Goal: Transaction & Acquisition: Purchase product/service

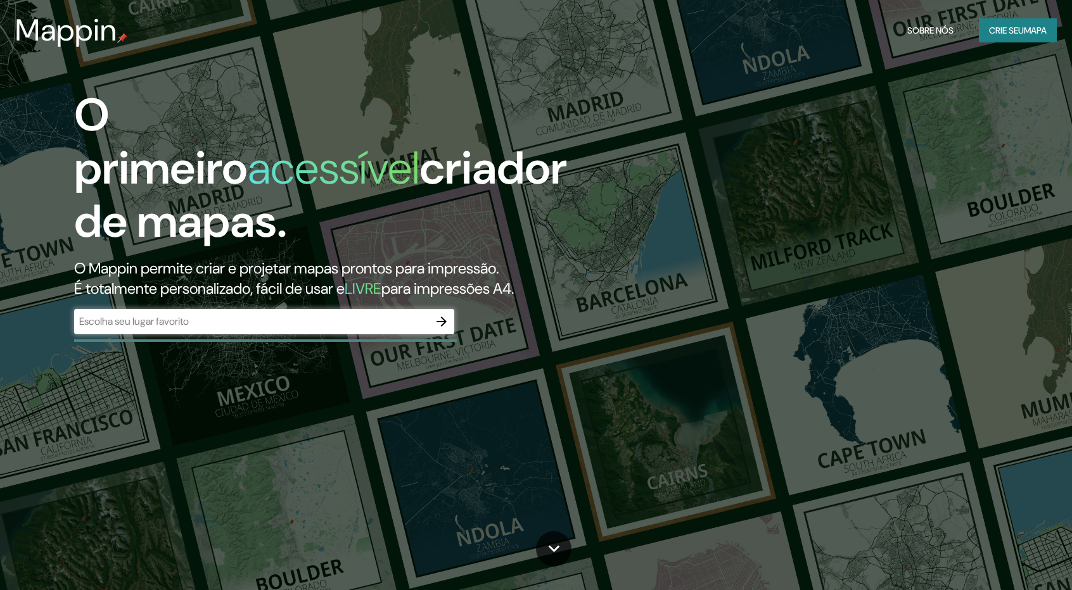
click at [393, 309] on div "​" at bounding box center [264, 321] width 380 height 25
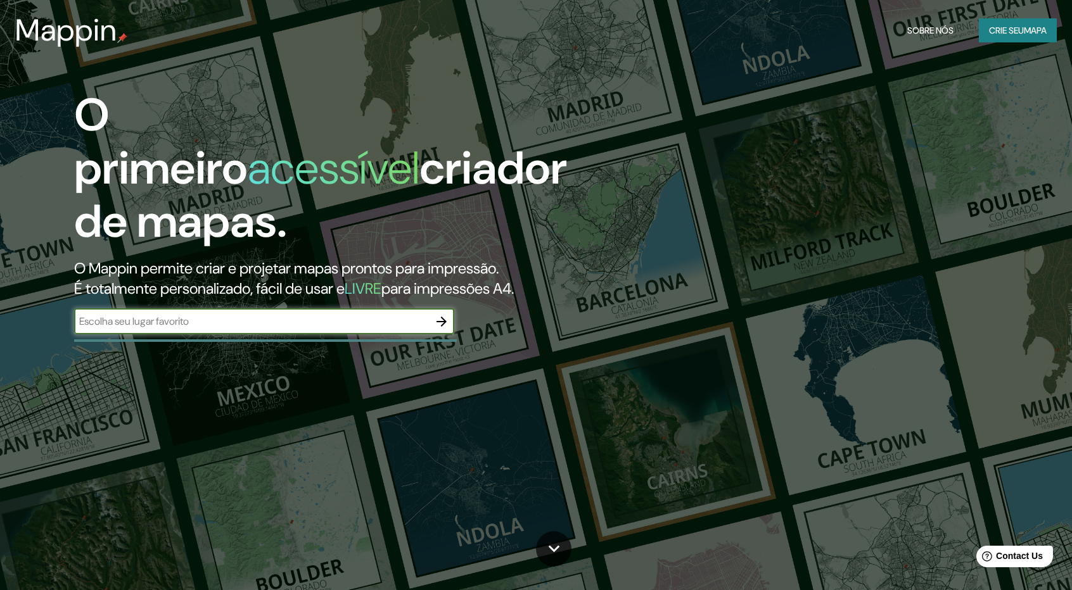
type input "h"
type input "goiania"
click at [445, 314] on icon "button" at bounding box center [441, 321] width 15 height 15
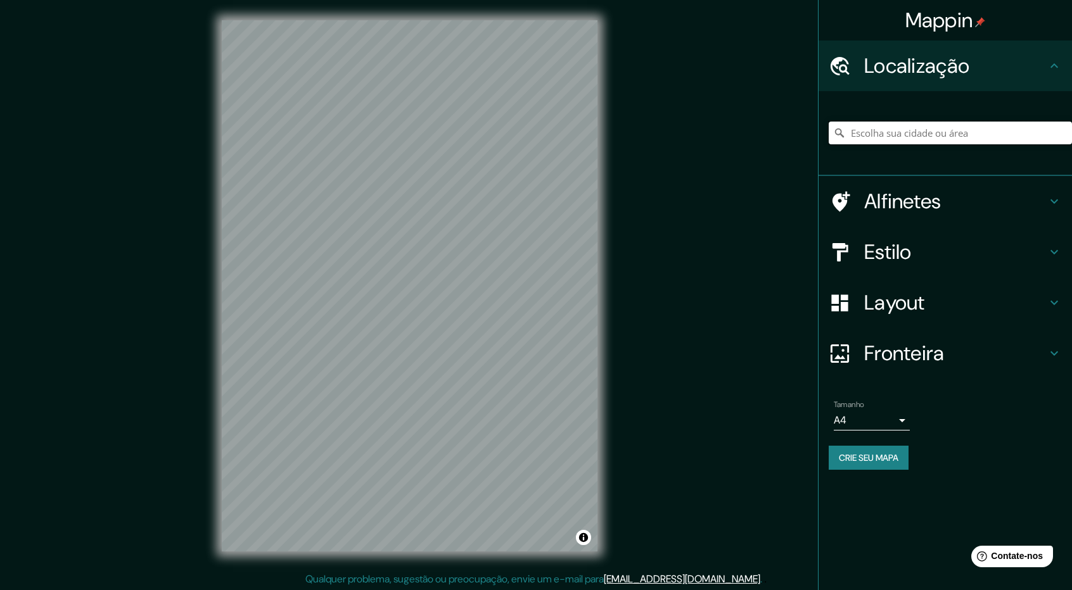
click at [909, 132] on input "Escolha sua cidade ou área" at bounding box center [950, 133] width 243 height 23
click at [898, 148] on div at bounding box center [950, 132] width 243 height 63
click at [898, 137] on input "Escolha sua cidade ou área" at bounding box center [950, 133] width 243 height 23
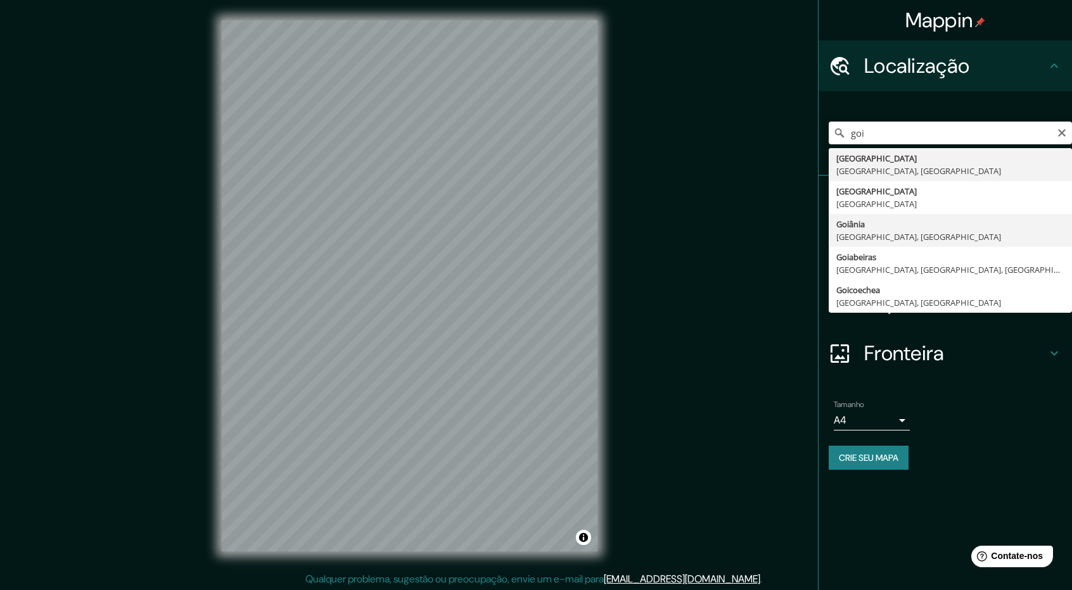
type input "Goiânia, [GEOGRAPHIC_DATA], [GEOGRAPHIC_DATA]"
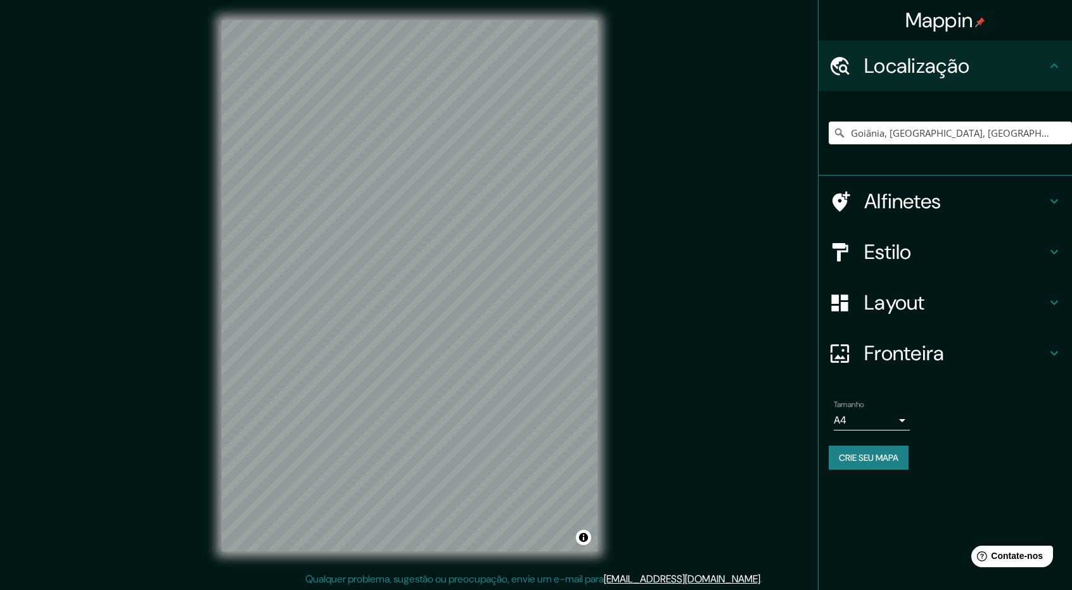
click at [931, 260] on h4 "Estilo" at bounding box center [955, 251] width 182 height 25
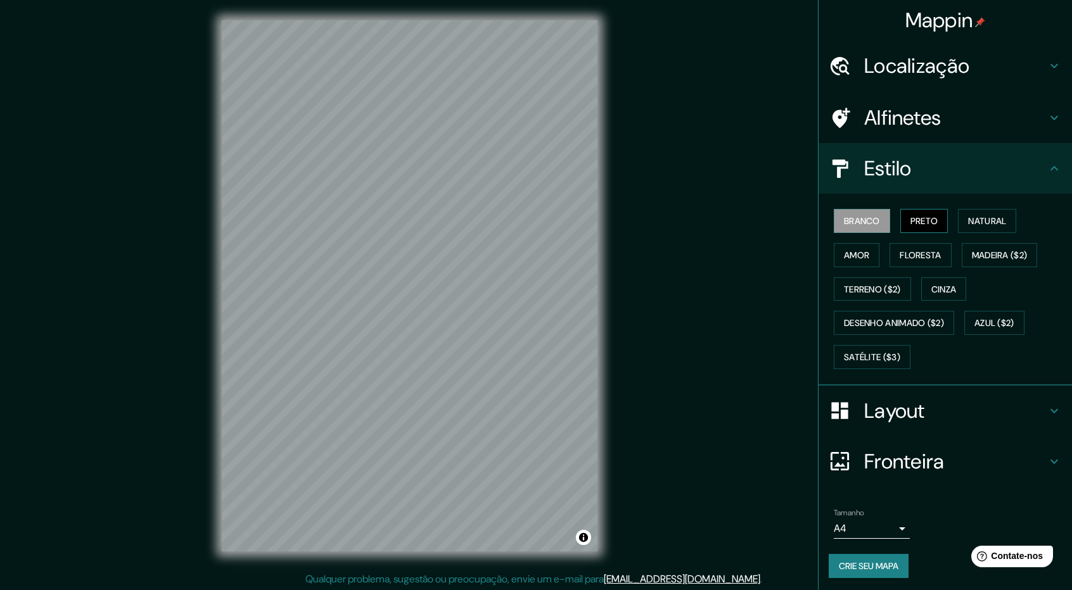
click at [935, 227] on font "Preto" at bounding box center [924, 221] width 28 height 16
click at [879, 219] on font "Branco" at bounding box center [862, 220] width 36 height 11
click at [922, 220] on font "Preto" at bounding box center [924, 220] width 28 height 11
click at [982, 220] on font "Natural" at bounding box center [987, 220] width 38 height 11
click at [865, 252] on font "Amor" at bounding box center [856, 255] width 25 height 11
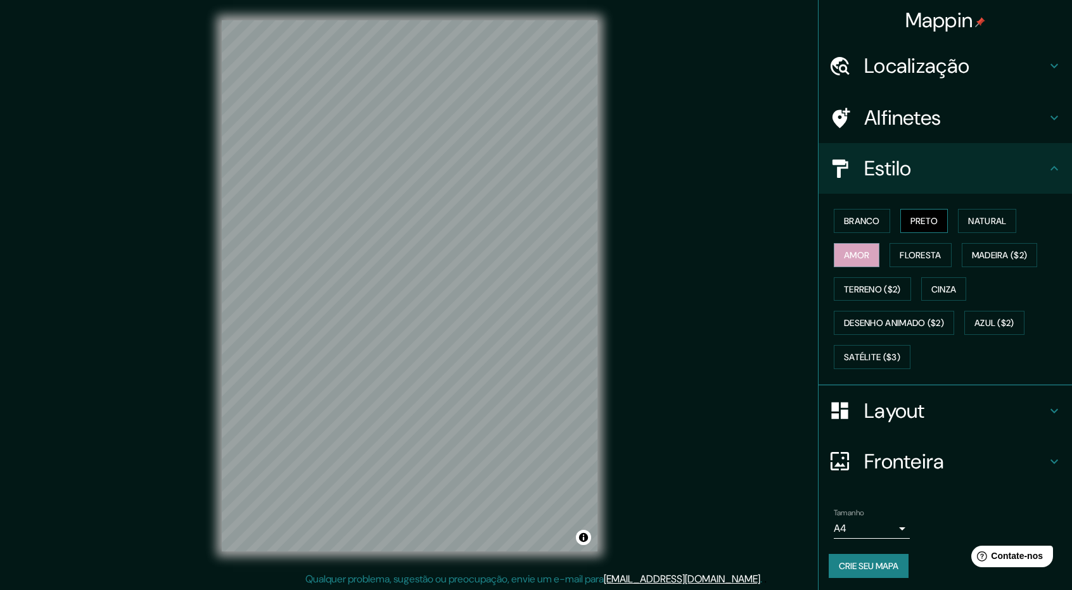
click at [912, 219] on font "Preto" at bounding box center [924, 220] width 28 height 11
click at [952, 291] on font "Cinza" at bounding box center [943, 289] width 25 height 11
click at [931, 217] on font "Preto" at bounding box center [924, 220] width 28 height 11
click at [957, 402] on h4 "Layout" at bounding box center [955, 410] width 182 height 25
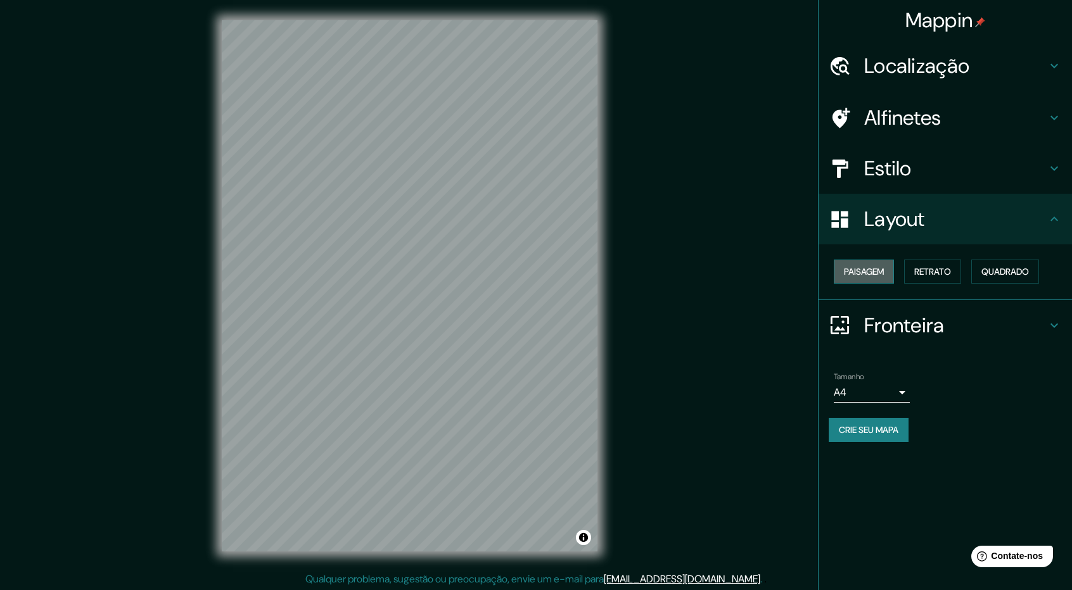
click at [882, 271] on font "Paisagem" at bounding box center [864, 271] width 40 height 11
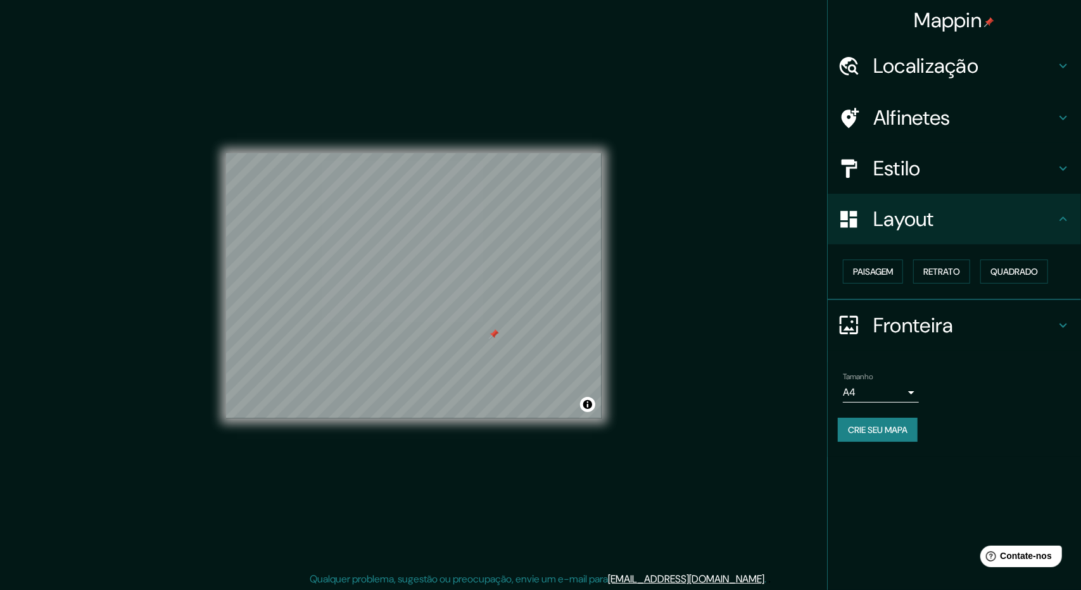
click at [896, 388] on body "Mappin Localização [GEOGRAPHIC_DATA], [GEOGRAPHIC_DATA], [GEOGRAPHIC_DATA] Alfi…" at bounding box center [540, 295] width 1081 height 590
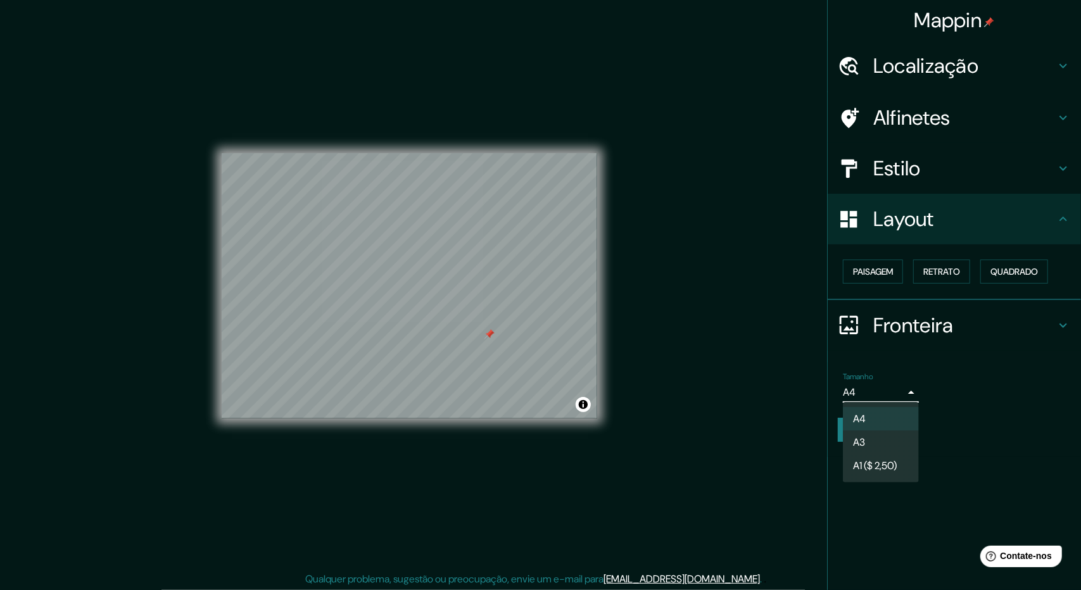
click at [892, 436] on li "A3" at bounding box center [881, 442] width 76 height 23
type input "a4"
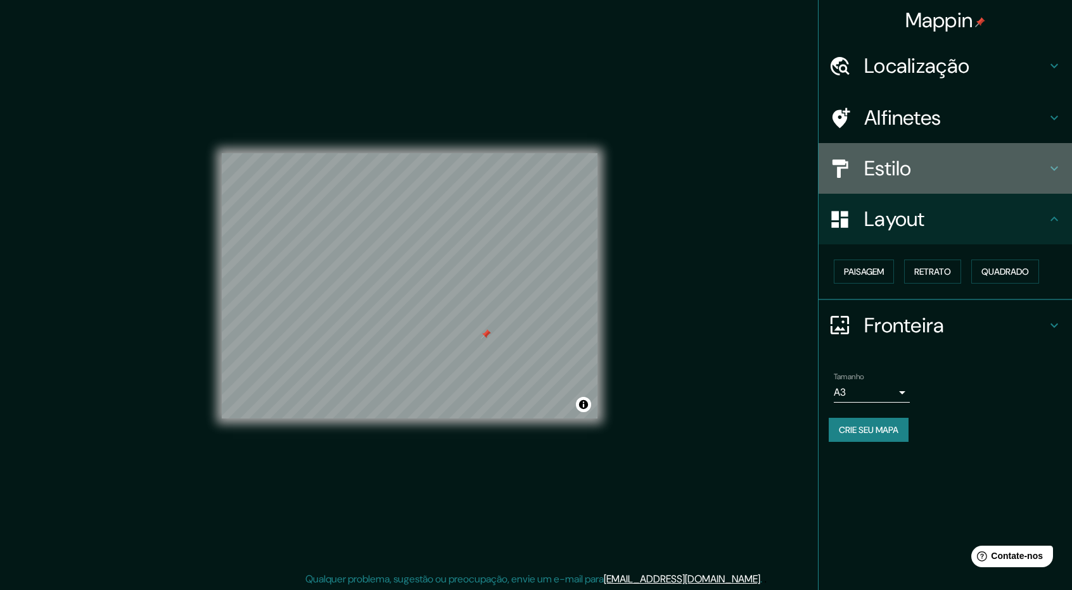
click at [948, 175] on h4 "Estilo" at bounding box center [955, 168] width 182 height 25
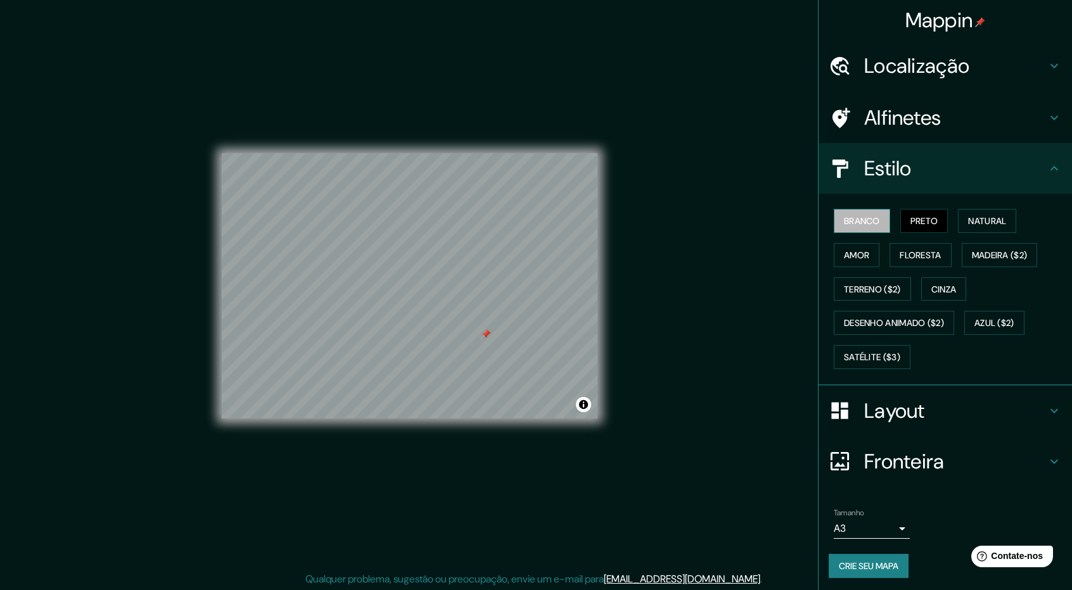
click at [857, 222] on font "Branco" at bounding box center [862, 220] width 36 height 11
click at [909, 222] on button "Preto" at bounding box center [924, 221] width 48 height 24
click at [882, 288] on font "Terreno ($2)" at bounding box center [872, 289] width 57 height 11
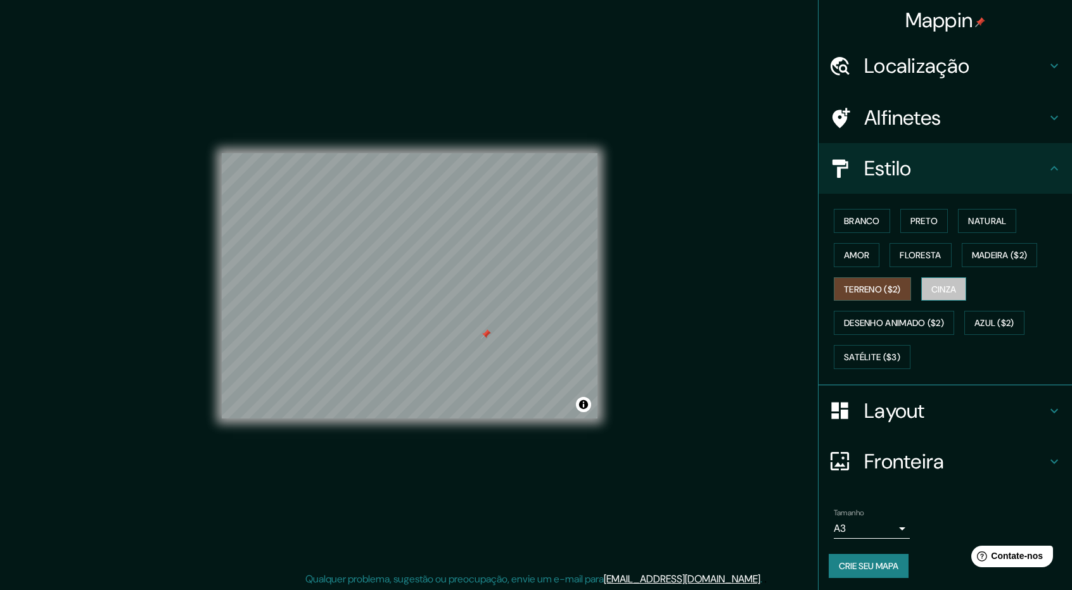
click at [939, 288] on font "Cinza" at bounding box center [943, 289] width 25 height 11
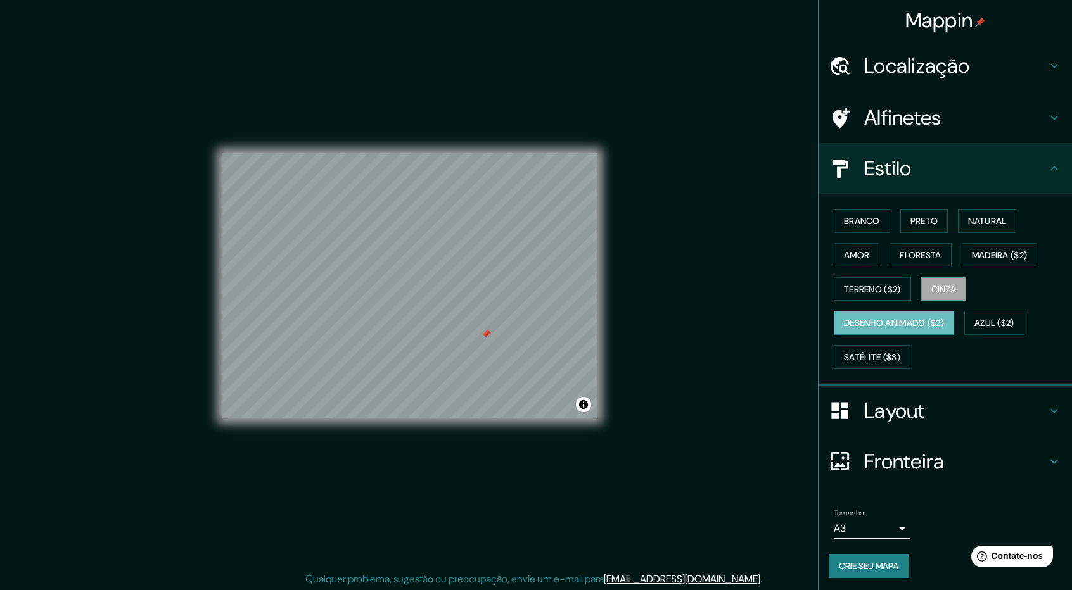
click at [900, 315] on font "Desenho animado ($2)" at bounding box center [894, 323] width 100 height 16
click at [983, 318] on font "Azul ($2)" at bounding box center [994, 323] width 40 height 11
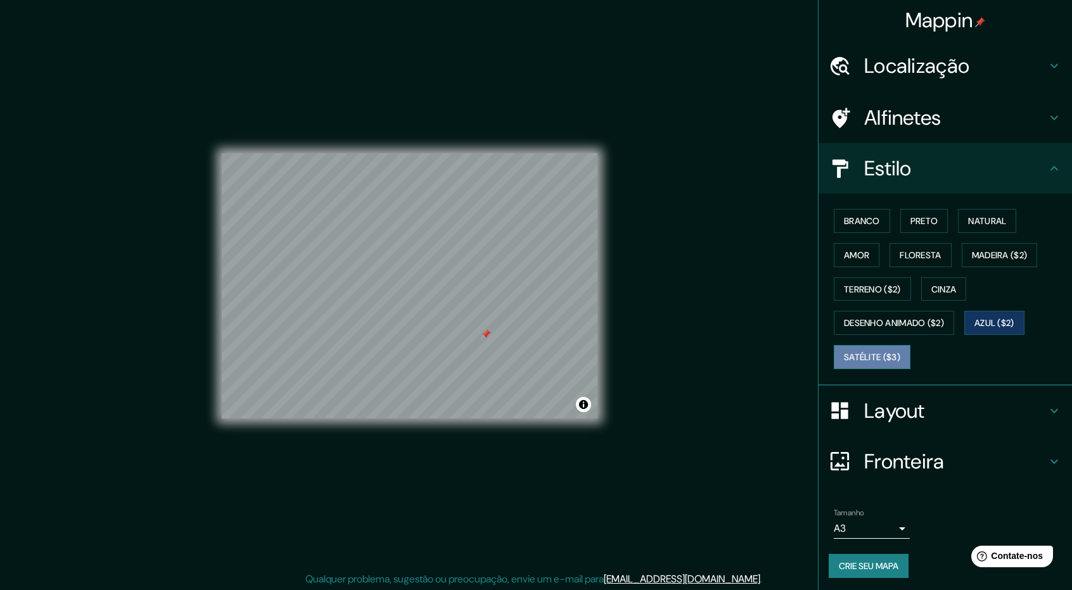
click at [879, 345] on button "Satélite ($3)" at bounding box center [872, 357] width 77 height 24
click at [931, 255] on font "Floresta" at bounding box center [920, 255] width 41 height 11
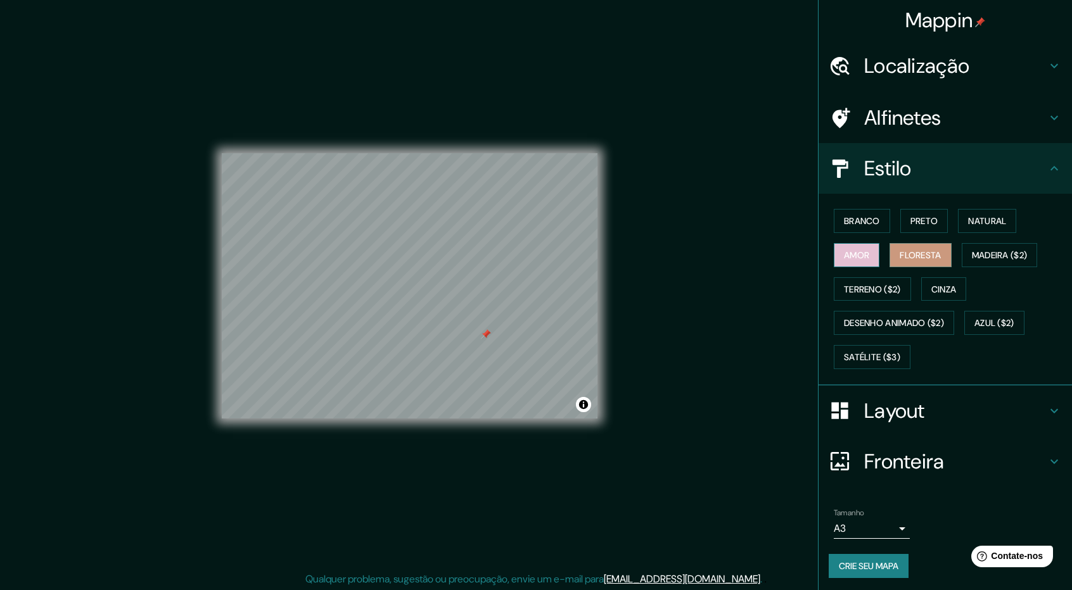
click at [850, 253] on font "Amor" at bounding box center [856, 255] width 25 height 11
click at [865, 217] on font "Branco" at bounding box center [862, 220] width 36 height 11
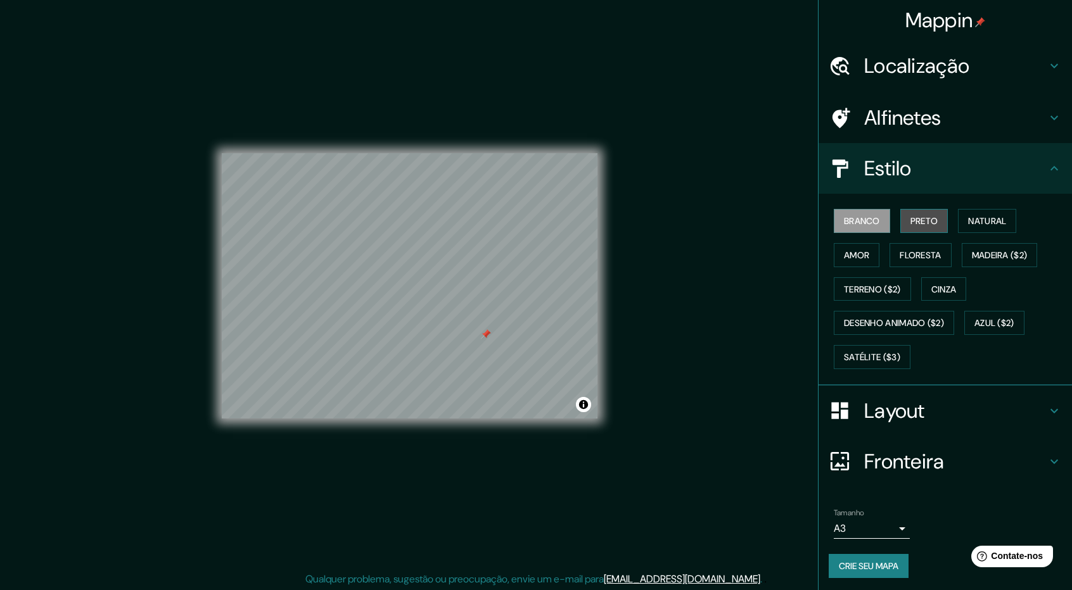
click at [927, 216] on font "Preto" at bounding box center [924, 220] width 28 height 11
click at [931, 117] on font "Alfinetes" at bounding box center [902, 118] width 77 height 27
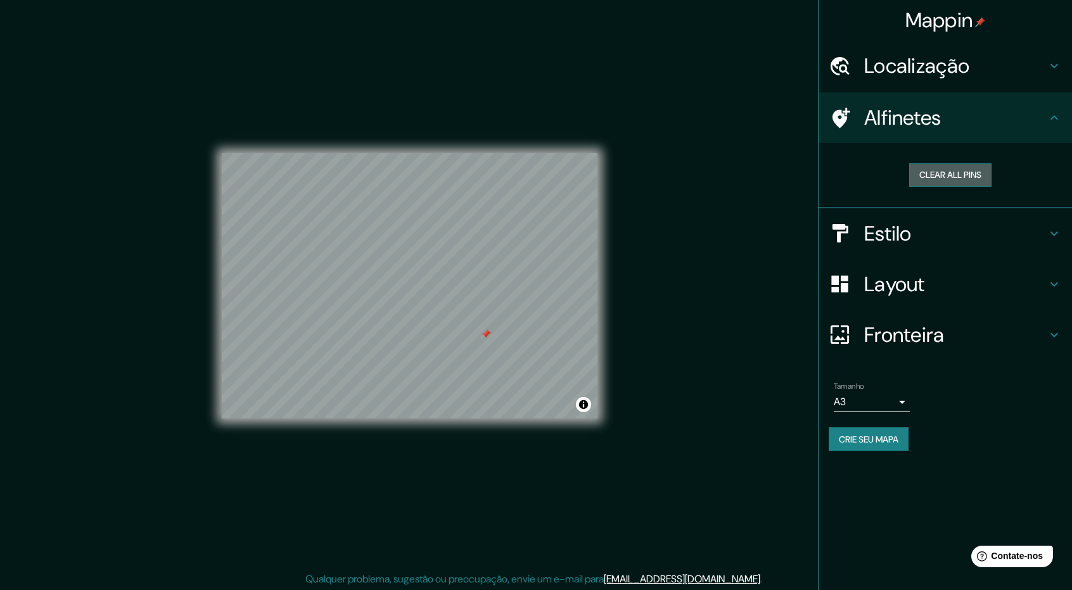
click at [946, 176] on button "Clear all pins" at bounding box center [950, 174] width 82 height 23
click at [938, 65] on font "Localização" at bounding box center [916, 66] width 105 height 27
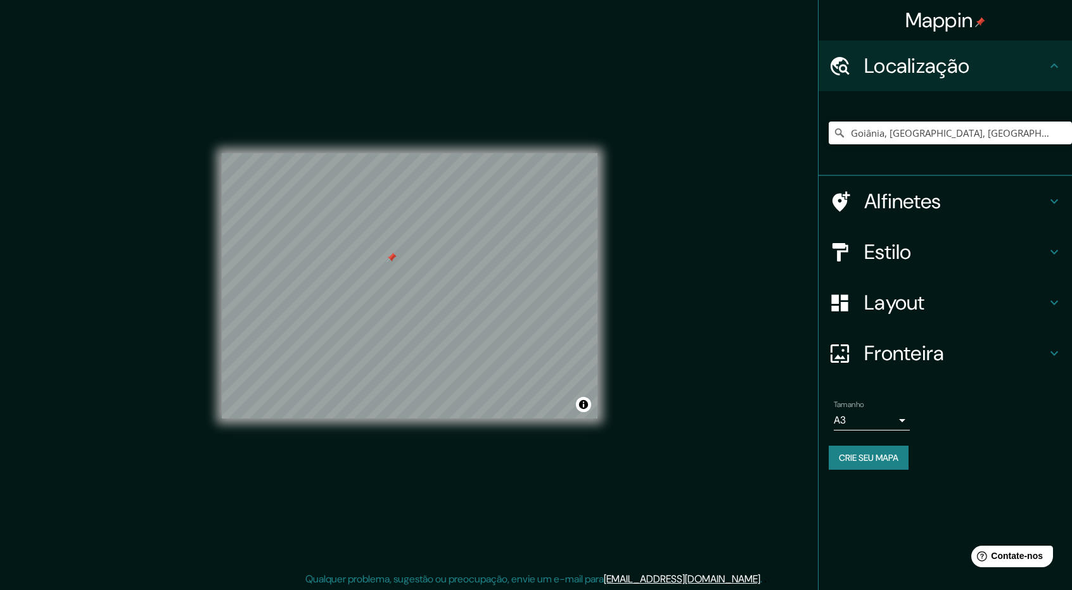
click at [940, 68] on font "Localização" at bounding box center [916, 66] width 105 height 27
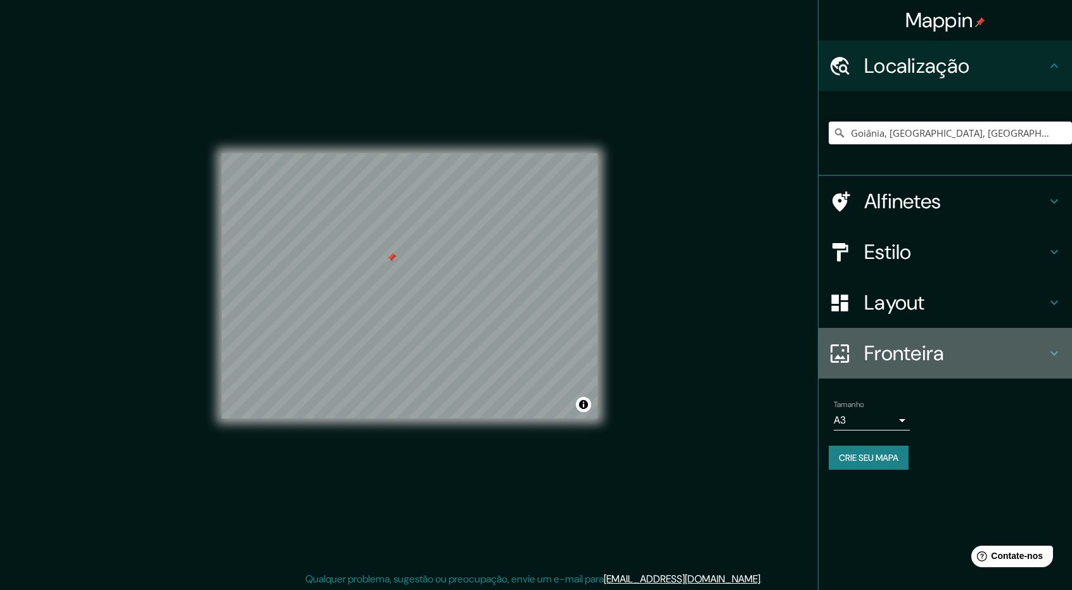
click at [937, 355] on font "Fronteira" at bounding box center [904, 353] width 80 height 27
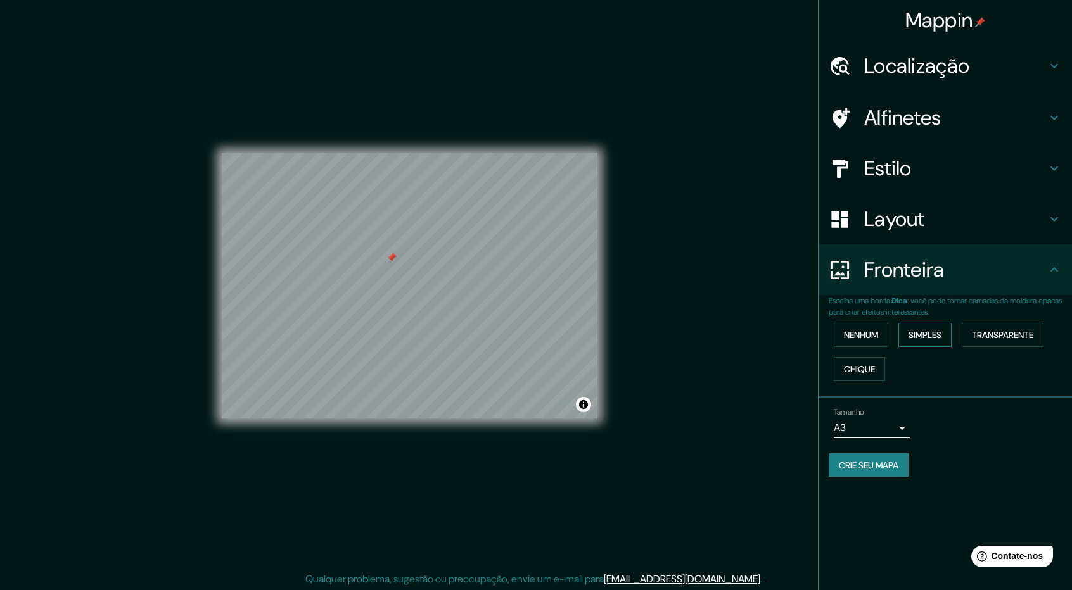
click at [941, 330] on font "Simples" at bounding box center [924, 334] width 33 height 11
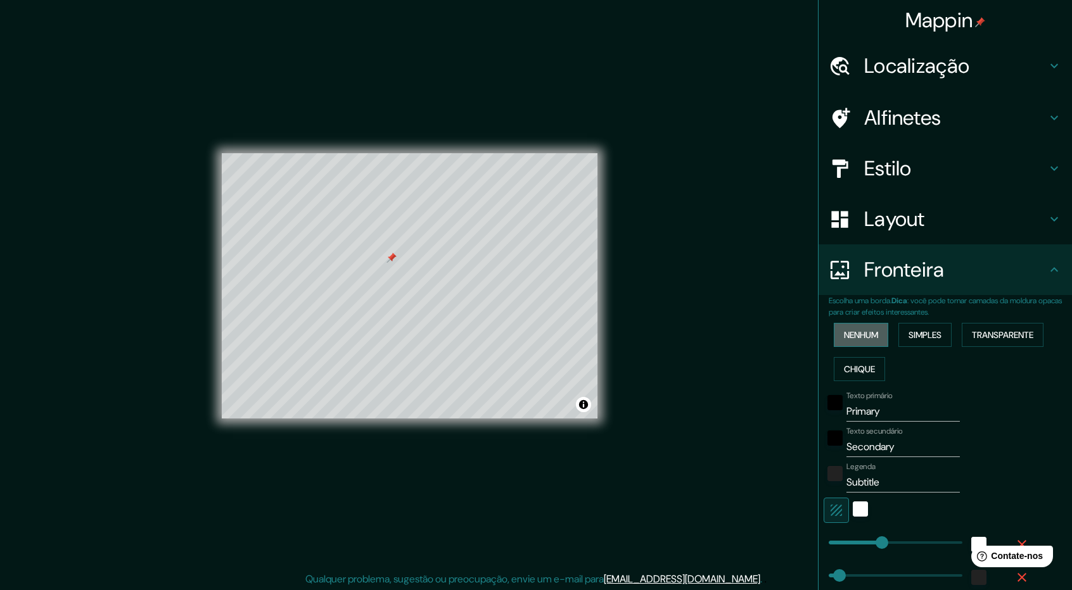
click at [866, 333] on font "Nenhum" at bounding box center [861, 334] width 34 height 11
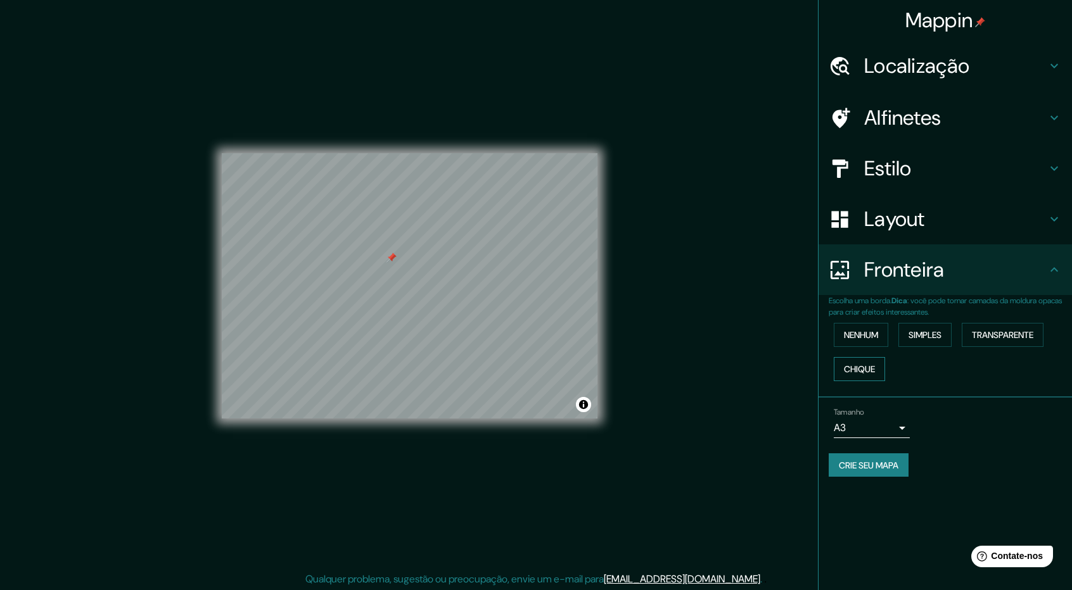
click at [868, 371] on font "Chique" at bounding box center [859, 369] width 31 height 11
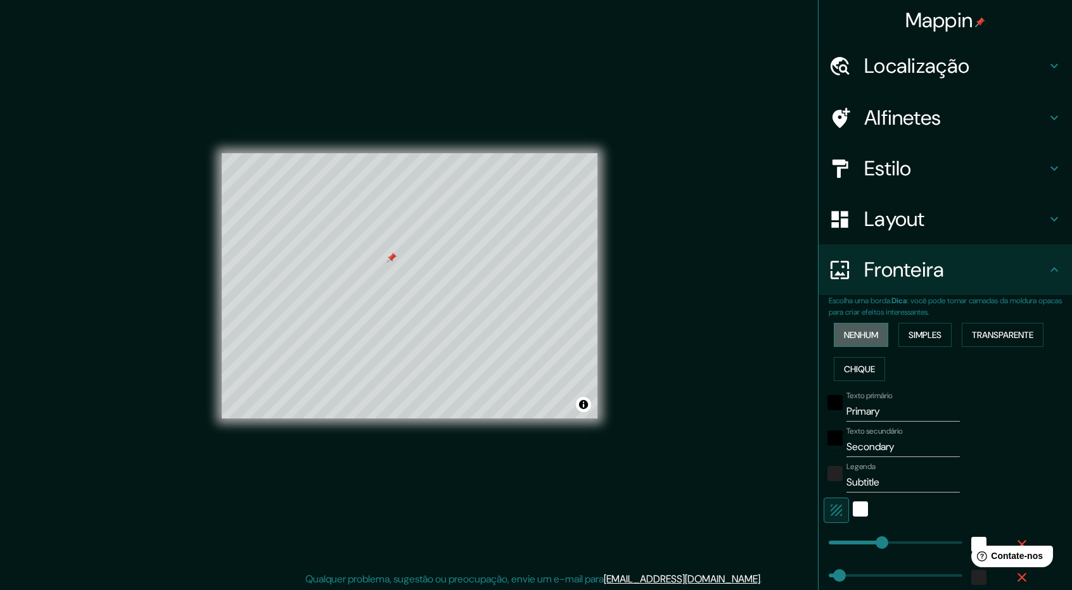
click at [860, 334] on font "Nenhum" at bounding box center [861, 334] width 34 height 11
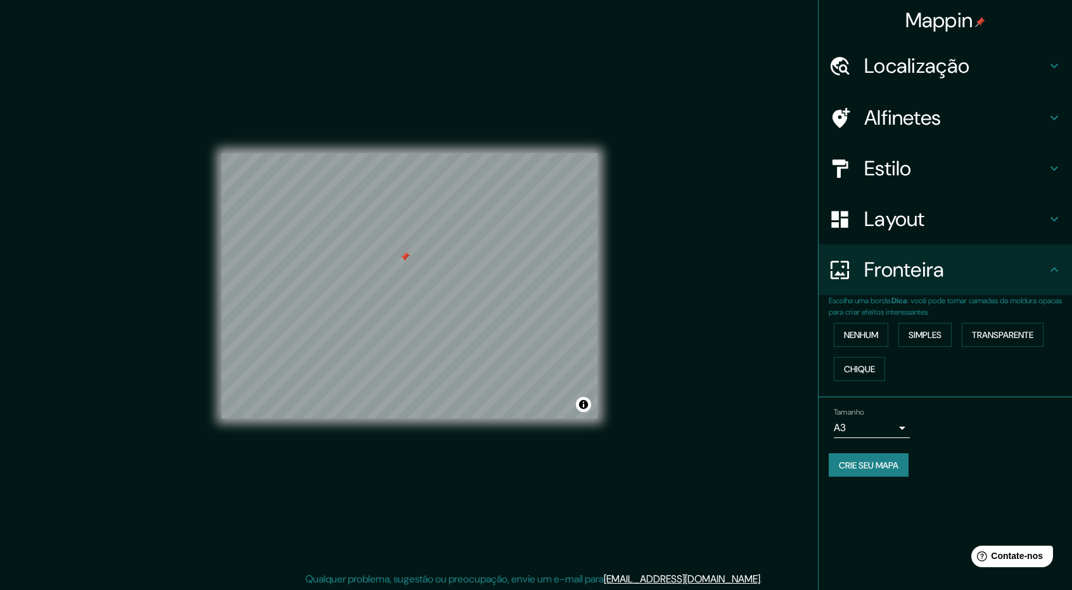
click at [936, 111] on font "Alfinetes" at bounding box center [902, 118] width 77 height 27
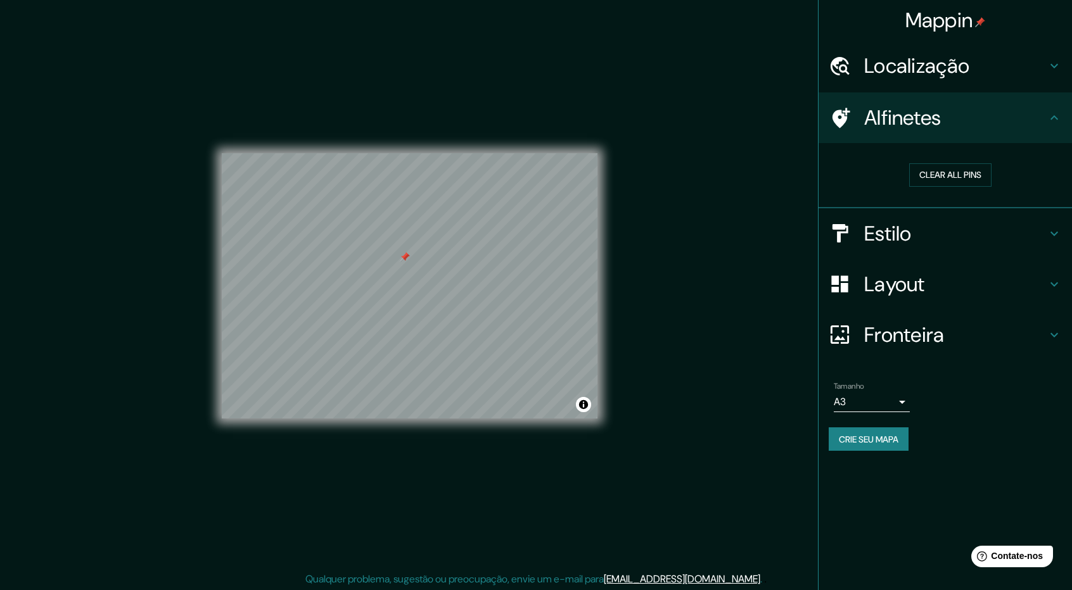
click at [936, 111] on font "Alfinetes" at bounding box center [902, 118] width 77 height 27
click at [884, 435] on font "Crie seu mapa" at bounding box center [869, 439] width 60 height 11
click at [883, 436] on font "Crie seu mapa" at bounding box center [869, 439] width 60 height 11
drag, startPoint x: 597, startPoint y: 336, endPoint x: 699, endPoint y: 231, distance: 146.0
click at [699, 231] on div "Mappin Localização [GEOGRAPHIC_DATA], [GEOGRAPHIC_DATA], [GEOGRAPHIC_DATA] Alfi…" at bounding box center [536, 296] width 1072 height 592
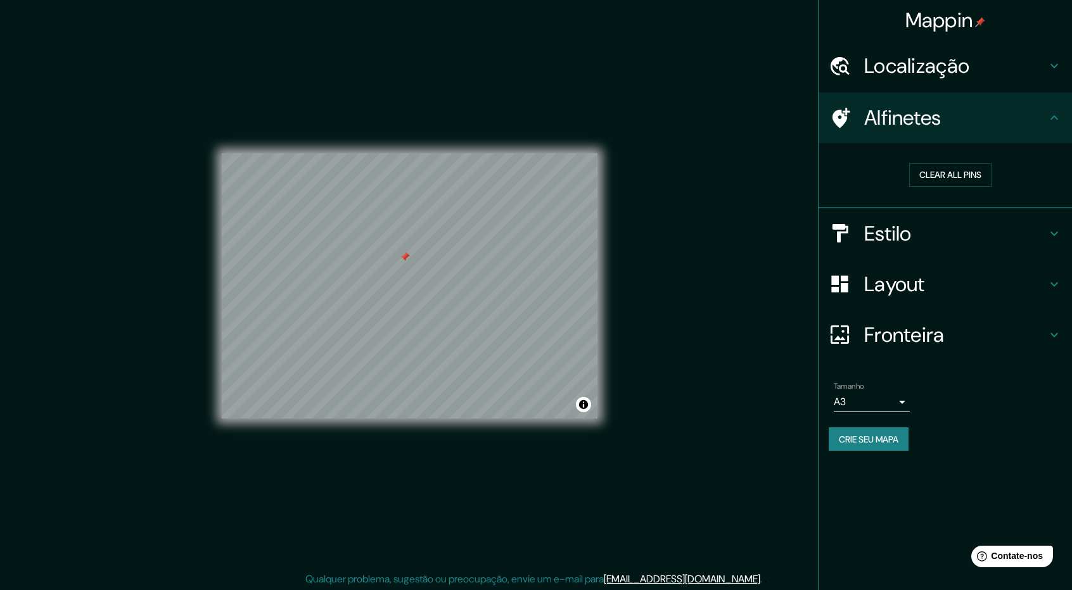
click at [870, 436] on font "Crie seu mapa" at bounding box center [869, 439] width 60 height 11
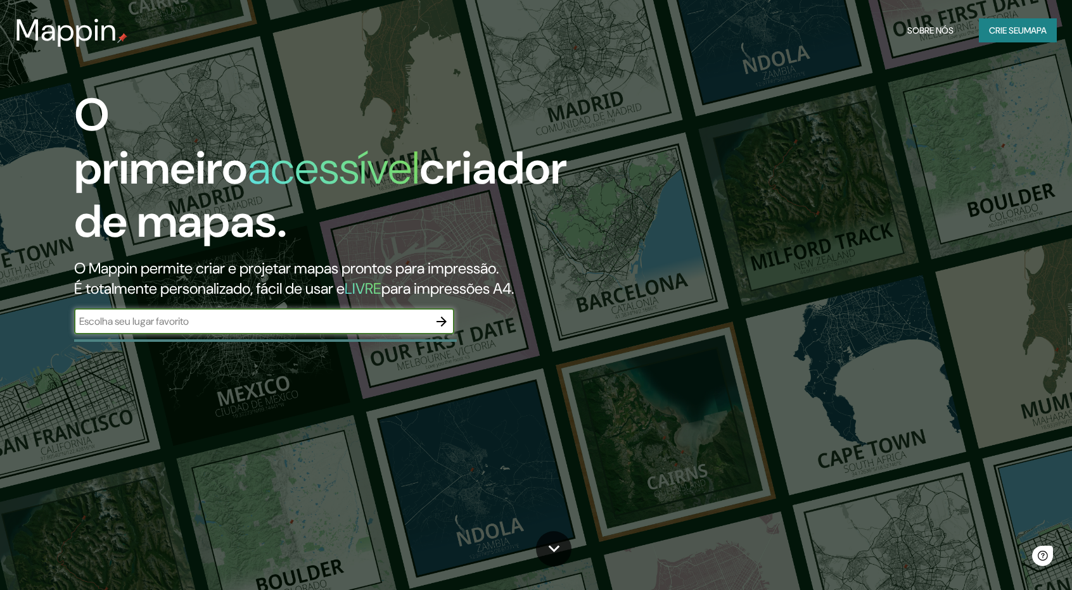
click at [319, 314] on input "text" at bounding box center [251, 321] width 355 height 15
type input "goiania"
click at [445, 317] on icon "button" at bounding box center [441, 322] width 10 height 10
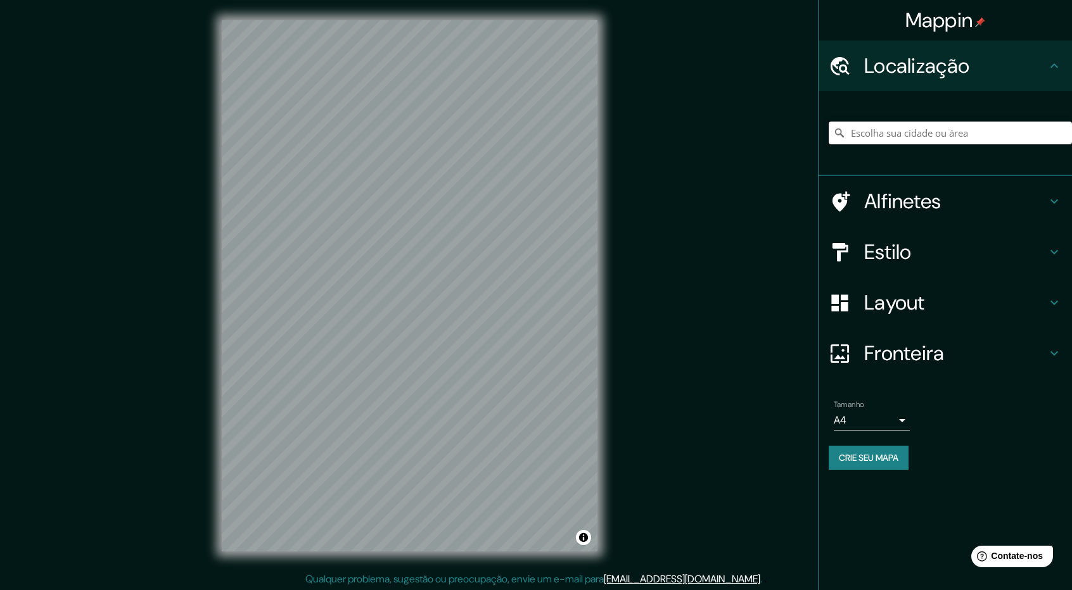
click at [903, 136] on input "Escolha sua cidade ou área" at bounding box center [950, 133] width 243 height 23
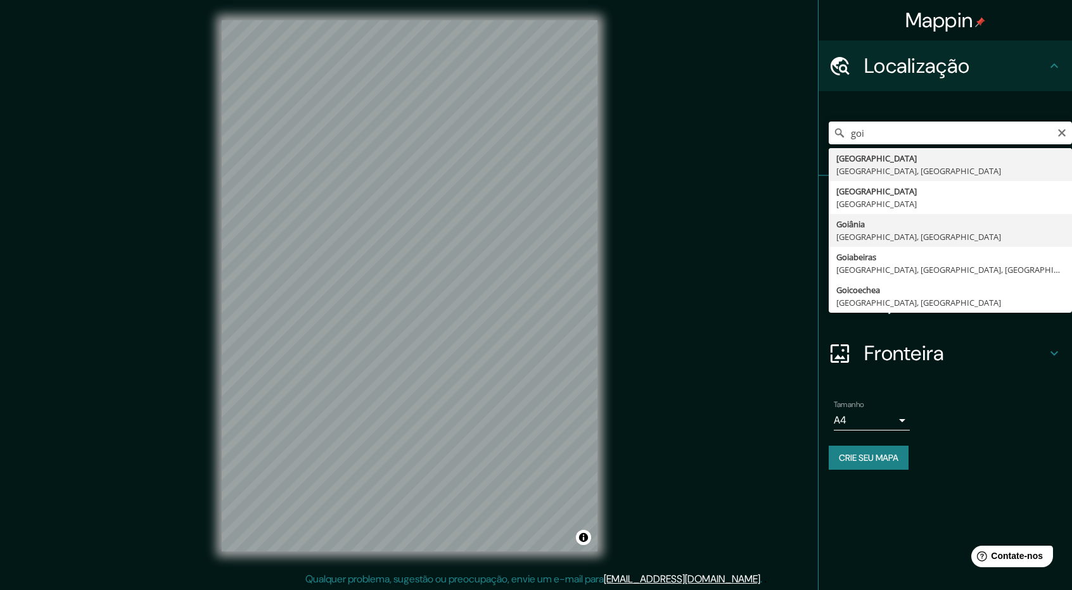
type input "Goiânia, [GEOGRAPHIC_DATA], [GEOGRAPHIC_DATA]"
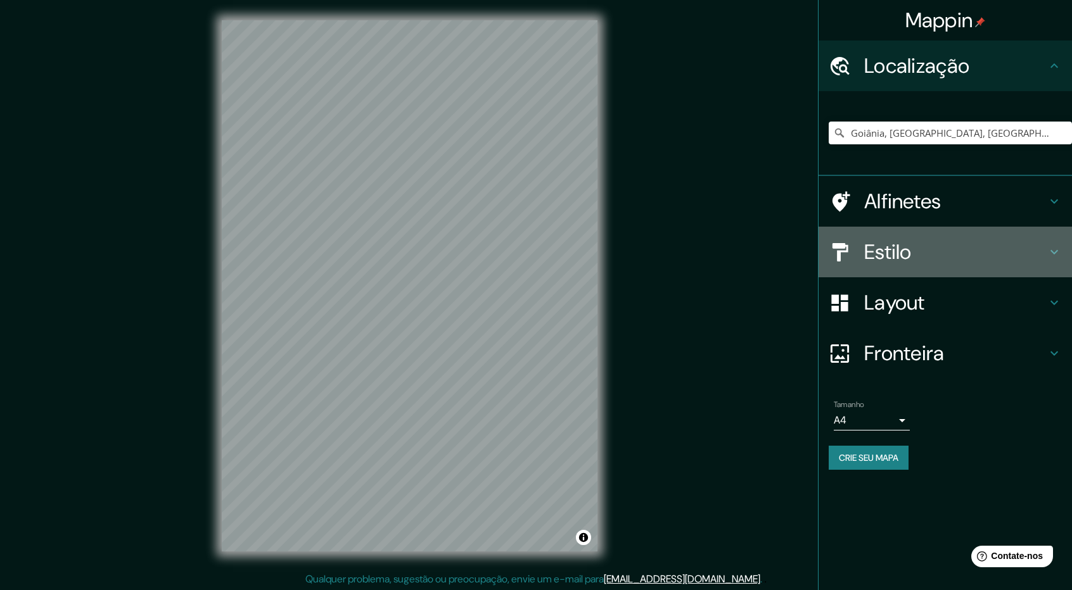
click at [919, 258] on h4 "Estilo" at bounding box center [955, 251] width 182 height 25
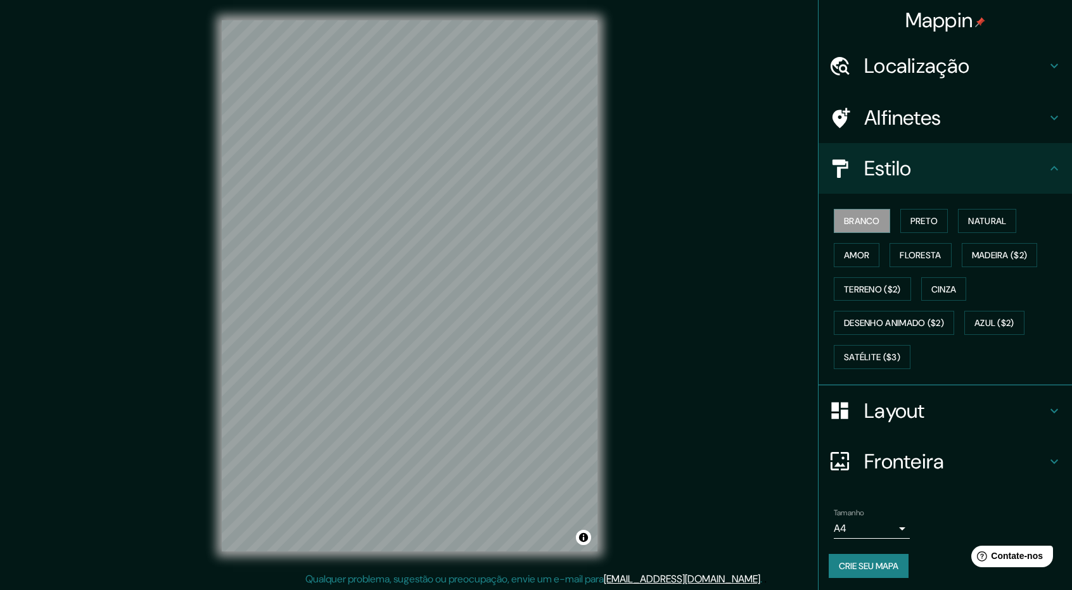
click at [924, 165] on h4 "Estilo" at bounding box center [955, 168] width 182 height 25
click at [883, 359] on font "Satélite ($3)" at bounding box center [872, 357] width 56 height 11
click at [855, 256] on font "Amor" at bounding box center [856, 255] width 25 height 11
click at [863, 221] on font "Branco" at bounding box center [862, 220] width 36 height 11
click at [941, 222] on button "Preto" at bounding box center [924, 221] width 48 height 24
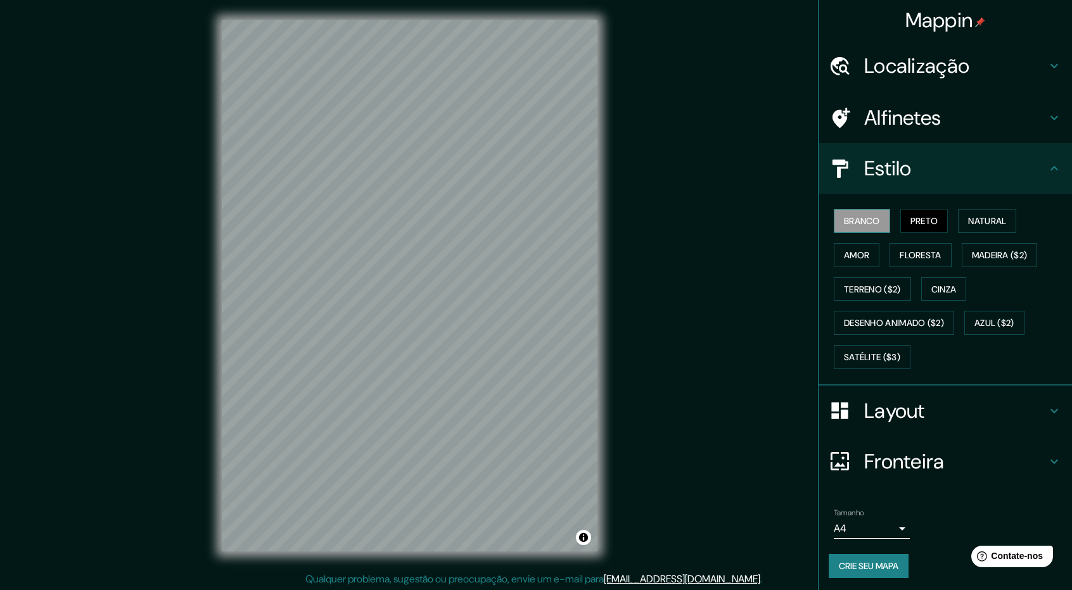
click at [884, 216] on button "Branco" at bounding box center [862, 221] width 56 height 24
click at [940, 409] on h4 "Layout" at bounding box center [955, 410] width 182 height 25
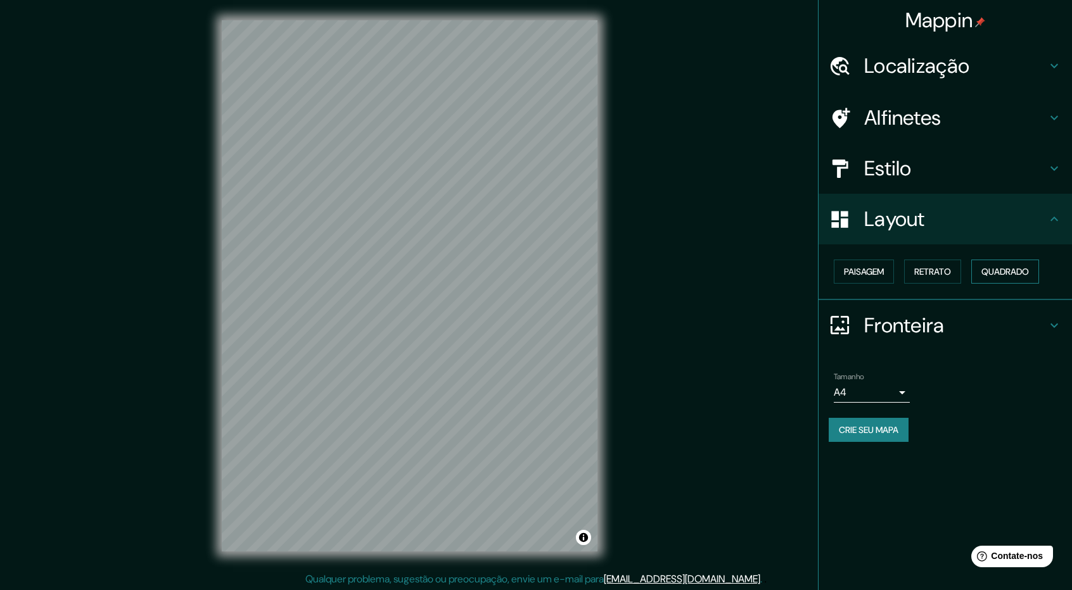
click at [993, 269] on font "Quadrado" at bounding box center [1005, 271] width 48 height 11
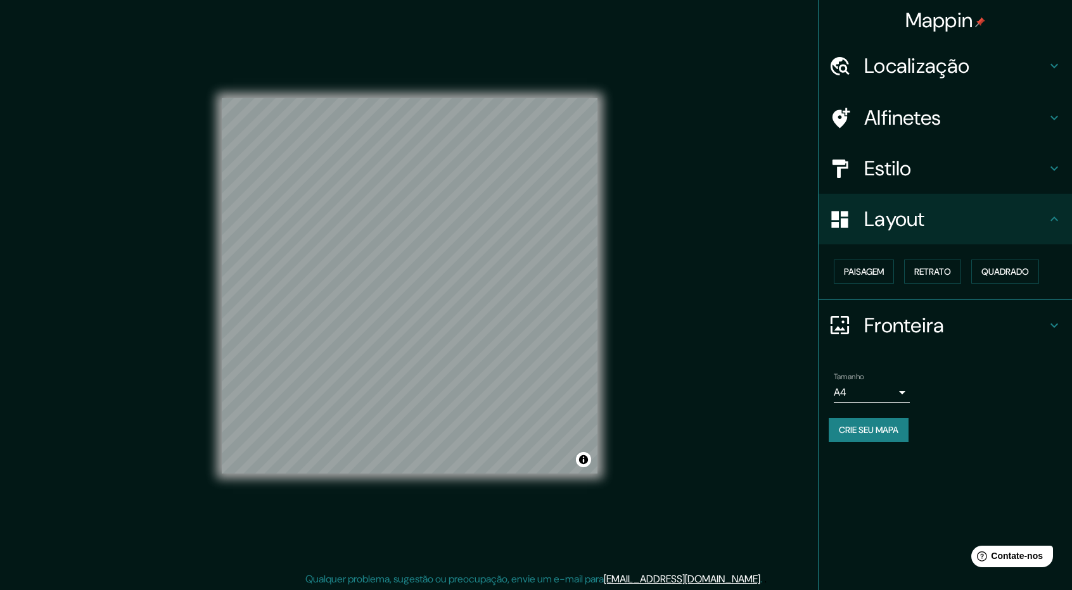
click at [864, 392] on body "Mappin Localização [GEOGRAPHIC_DATA], [GEOGRAPHIC_DATA], [GEOGRAPHIC_DATA] Alfi…" at bounding box center [536, 295] width 1072 height 590
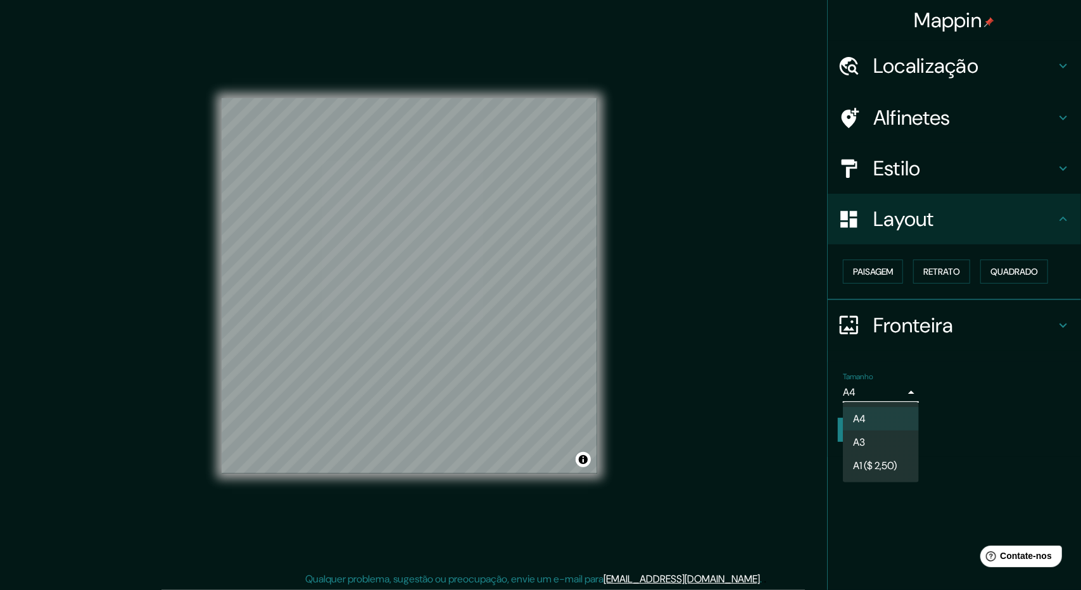
click at [888, 445] on li "A3" at bounding box center [881, 442] width 76 height 23
type input "a4"
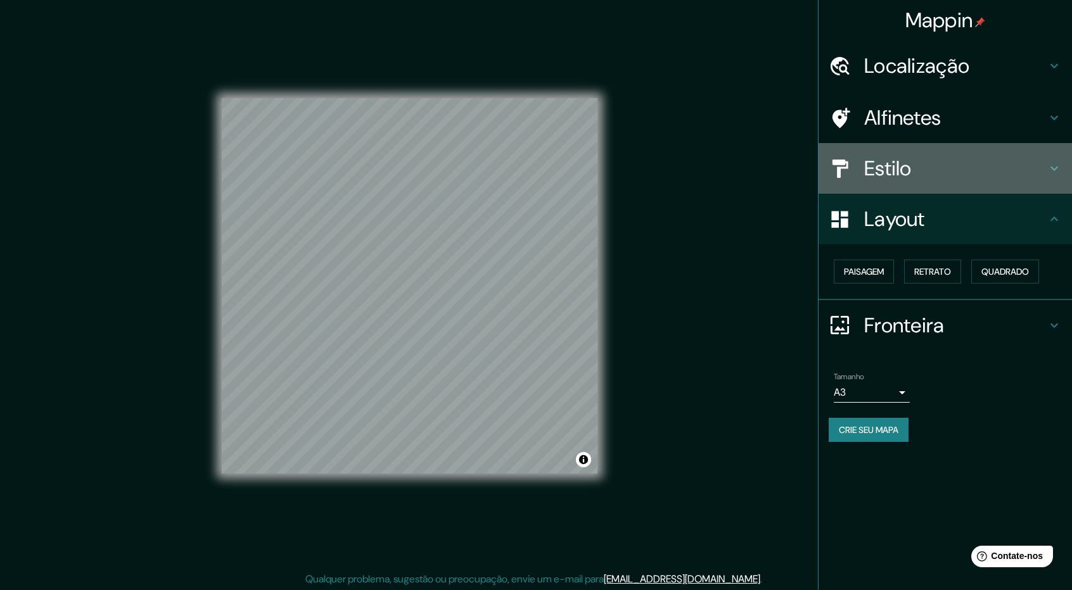
click at [898, 161] on font "Estilo" at bounding box center [888, 168] width 48 height 27
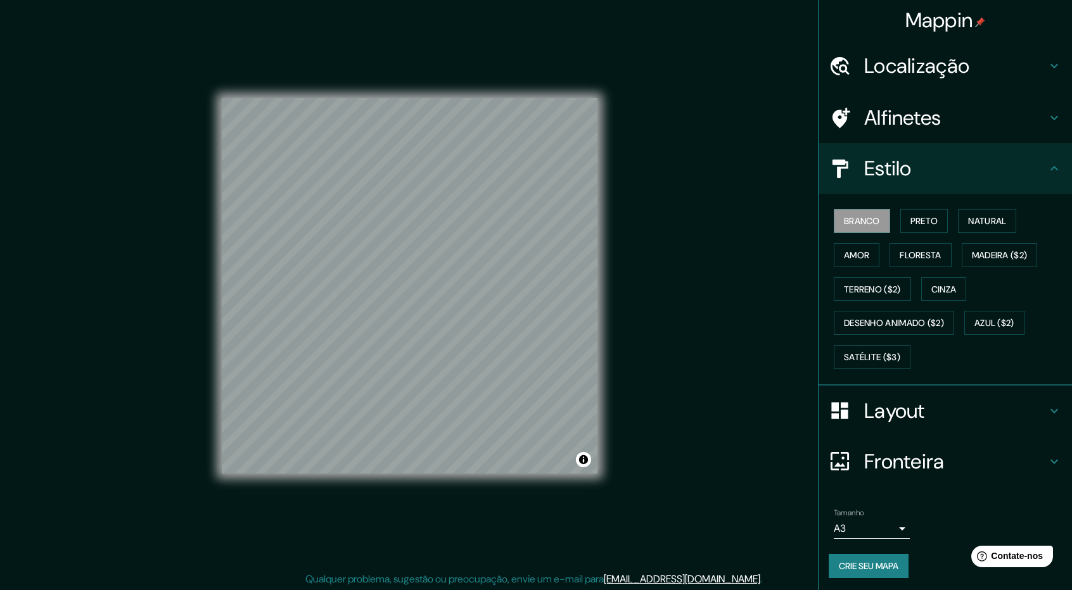
click at [898, 161] on font "Estilo" at bounding box center [888, 168] width 48 height 27
click at [905, 72] on font "Localização" at bounding box center [916, 66] width 105 height 27
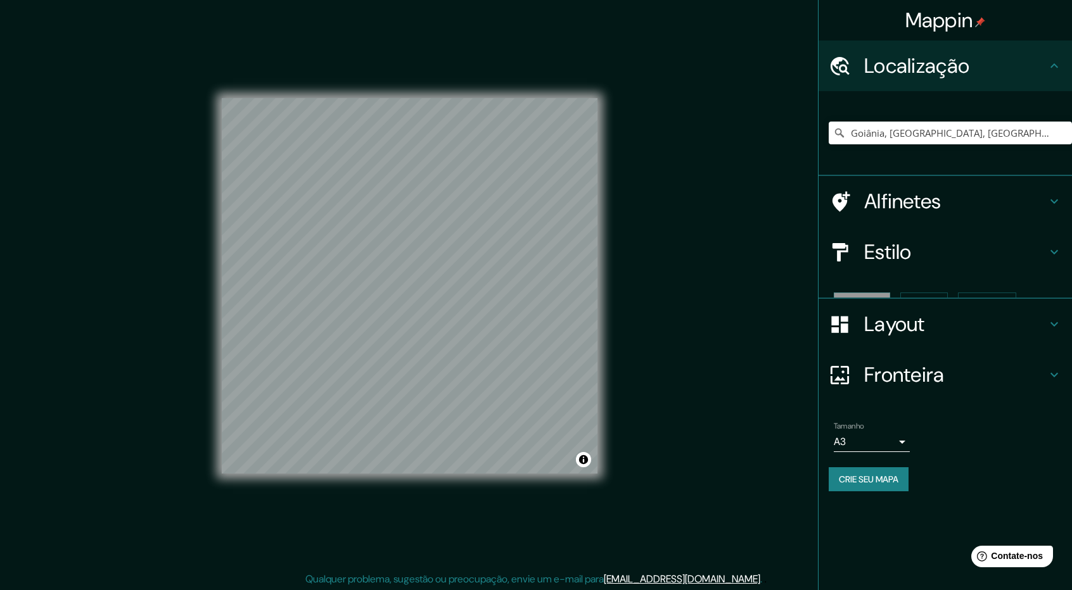
click at [905, 72] on font "Localização" at bounding box center [916, 66] width 105 height 27
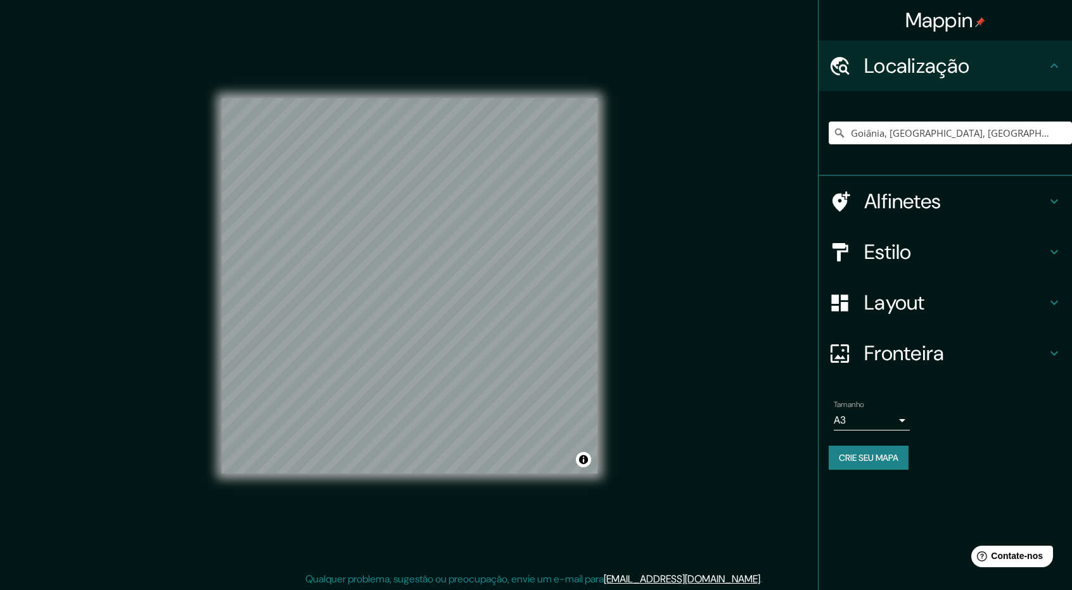
click at [888, 200] on font "Alfinetes" at bounding box center [902, 201] width 77 height 27
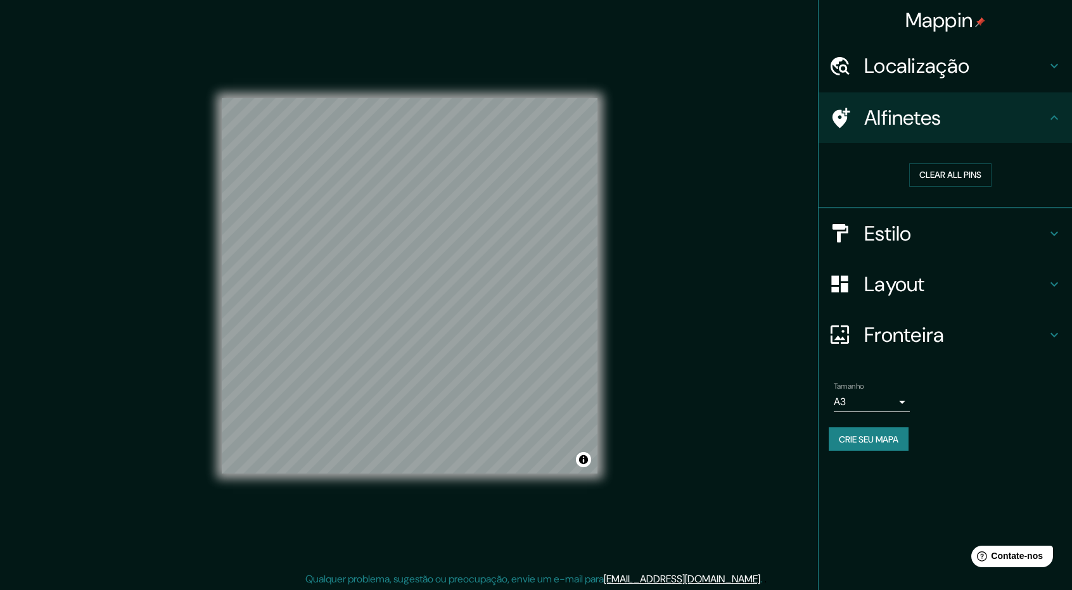
click at [911, 220] on font "Estilo" at bounding box center [888, 233] width 48 height 27
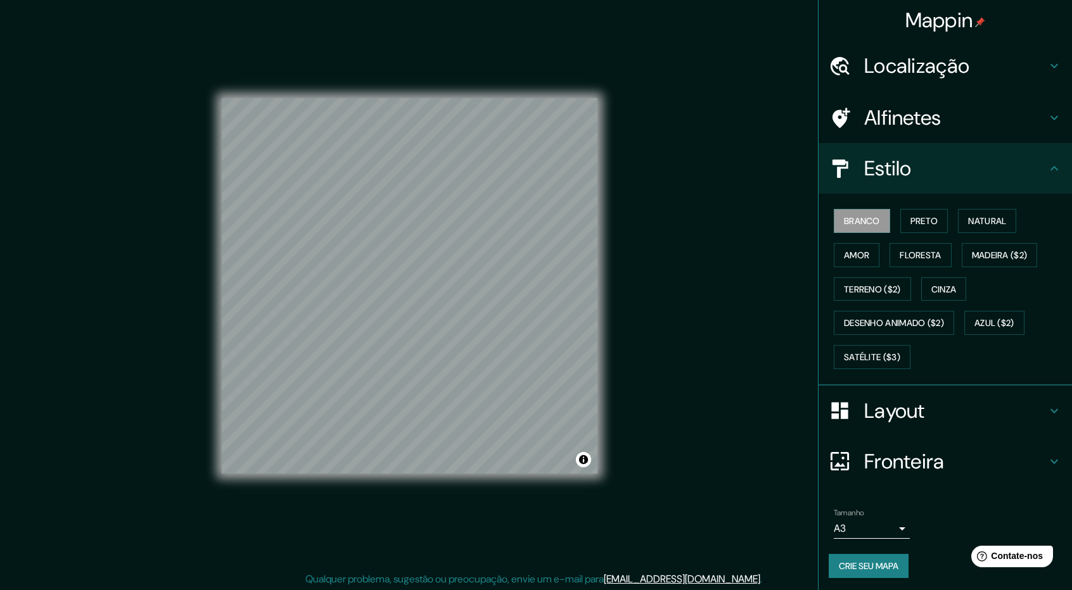
click at [924, 423] on div "Layout" at bounding box center [945, 411] width 253 height 51
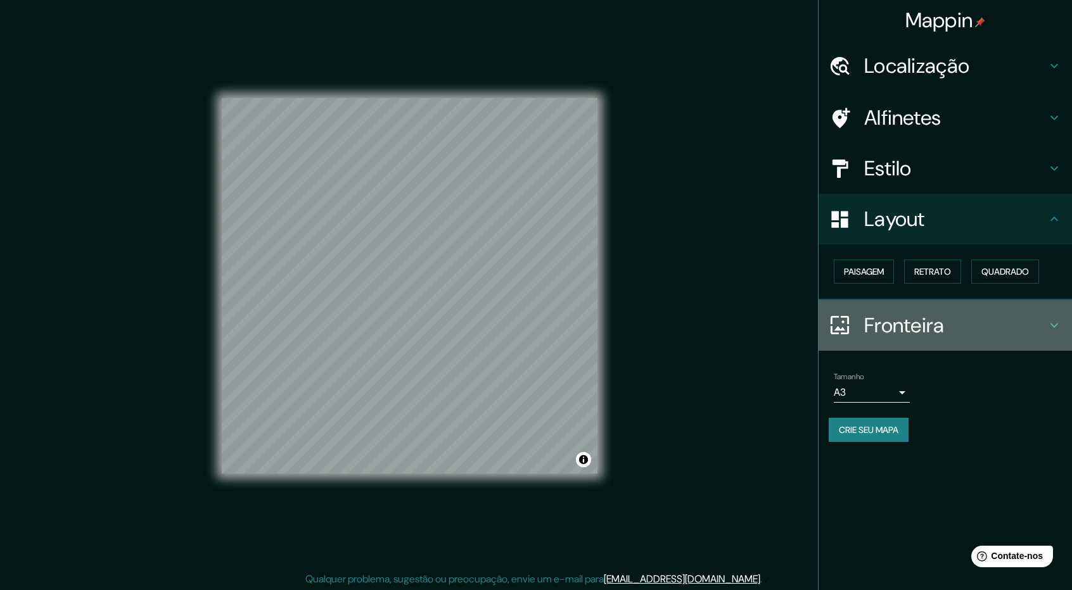
click at [956, 315] on h4 "Fronteira" at bounding box center [955, 325] width 182 height 25
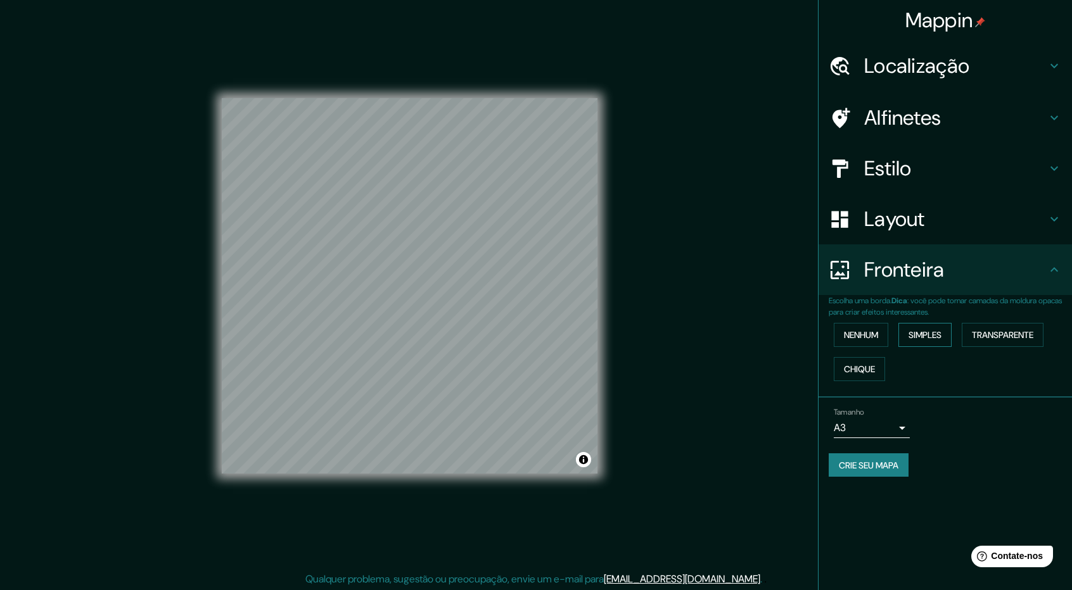
click at [935, 341] on font "Simples" at bounding box center [924, 335] width 33 height 16
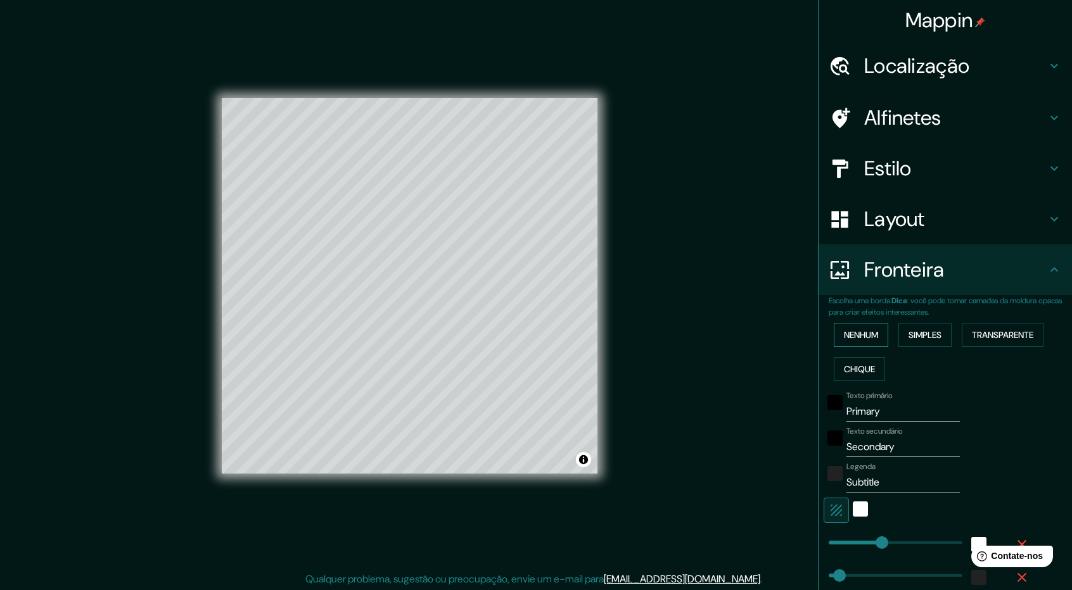
click at [854, 329] on font "Nenhum" at bounding box center [861, 334] width 34 height 11
